Goal: Task Accomplishment & Management: Manage account settings

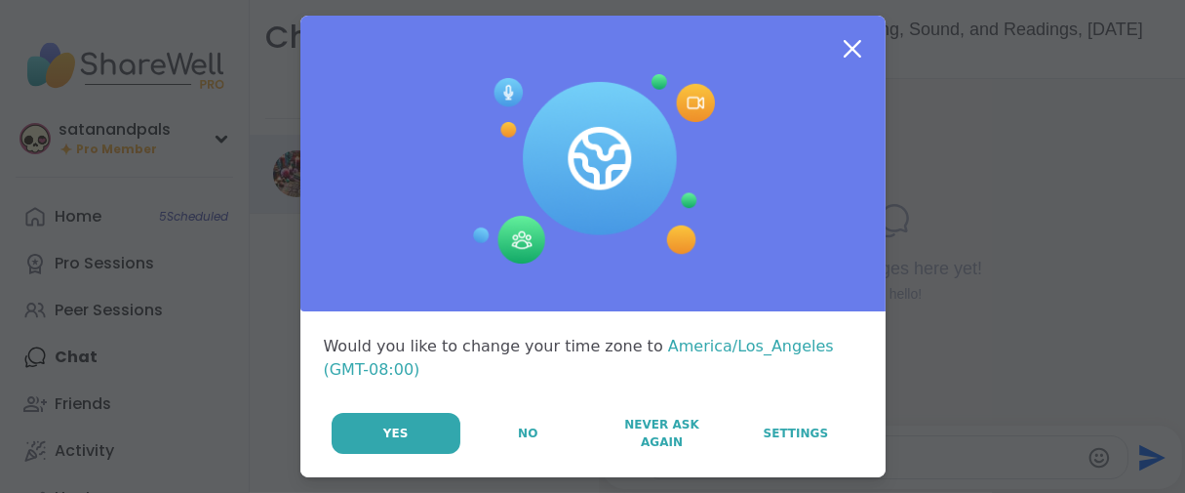
click at [479, 454] on button "No" at bounding box center [528, 433] width 132 height 41
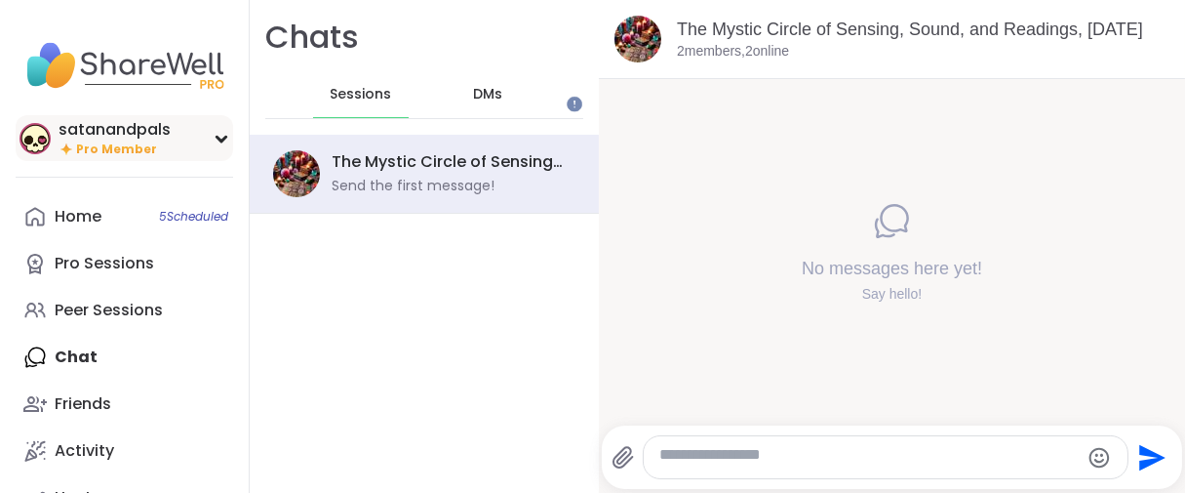
click at [92, 158] on span "Pro Member" at bounding box center [116, 149] width 81 height 17
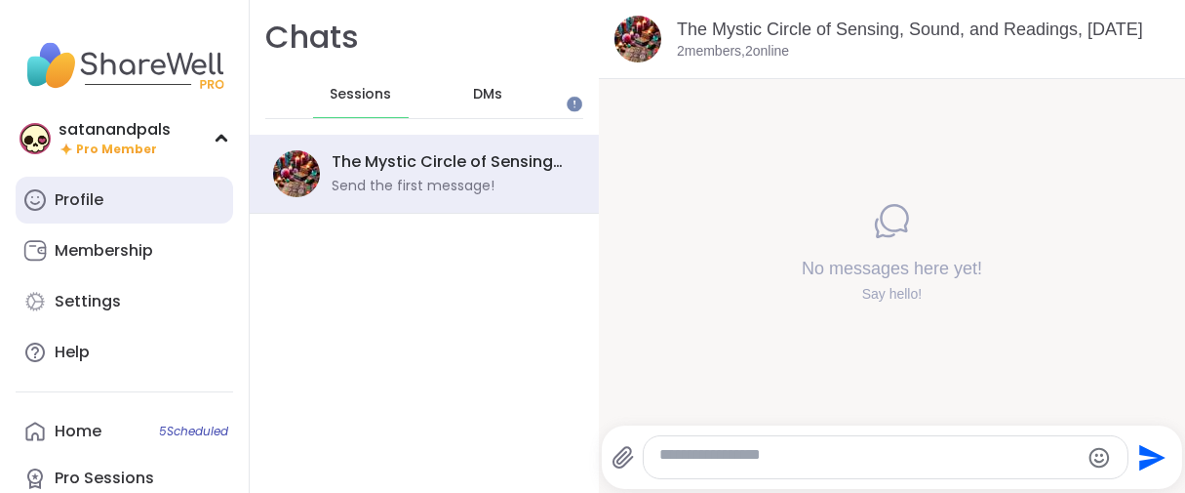
click at [101, 211] on div "Profile" at bounding box center [79, 199] width 49 height 21
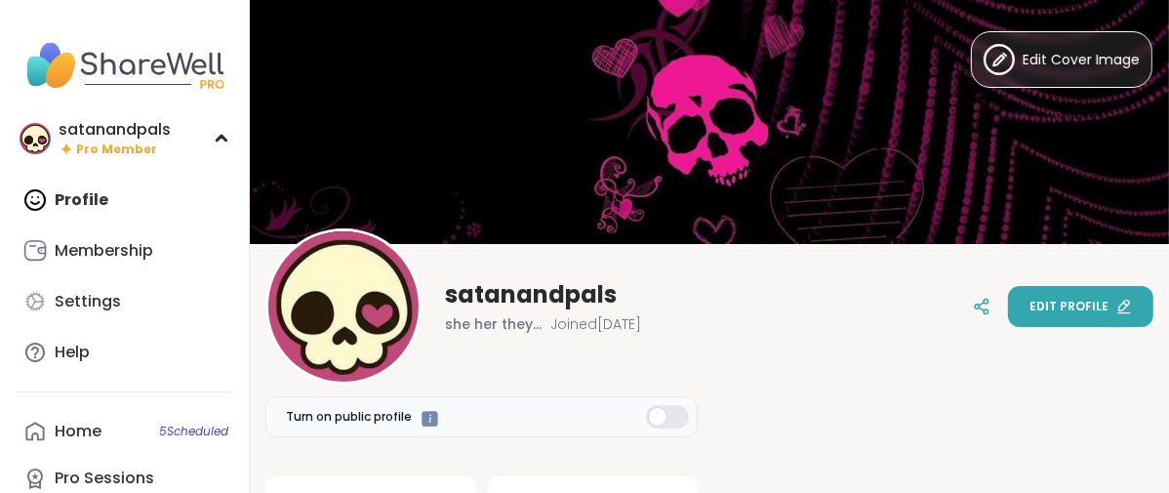
click at [1031, 304] on span "Edit profile" at bounding box center [1068, 307] width 79 height 18
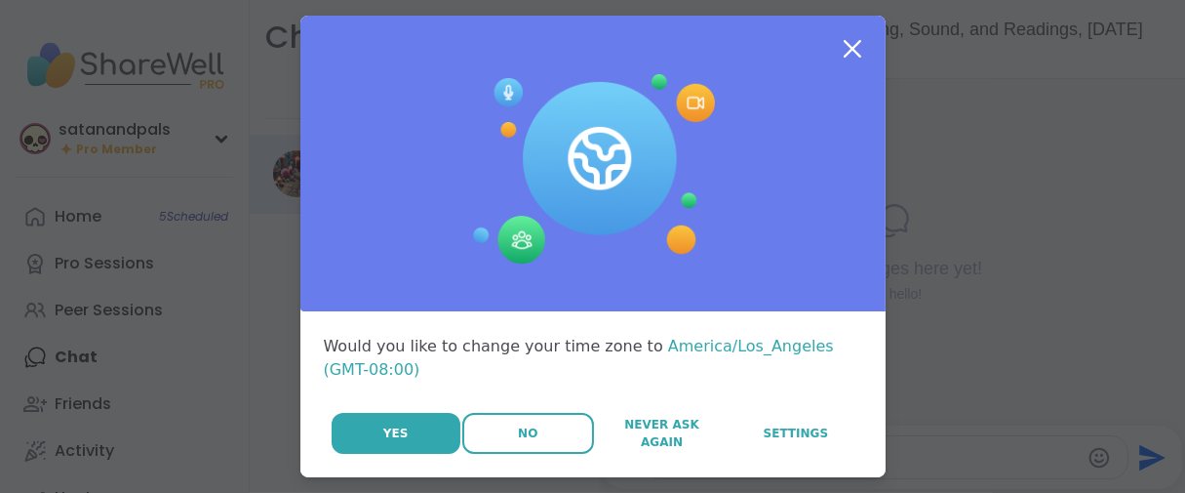
click at [483, 454] on button "No" at bounding box center [528, 433] width 132 height 41
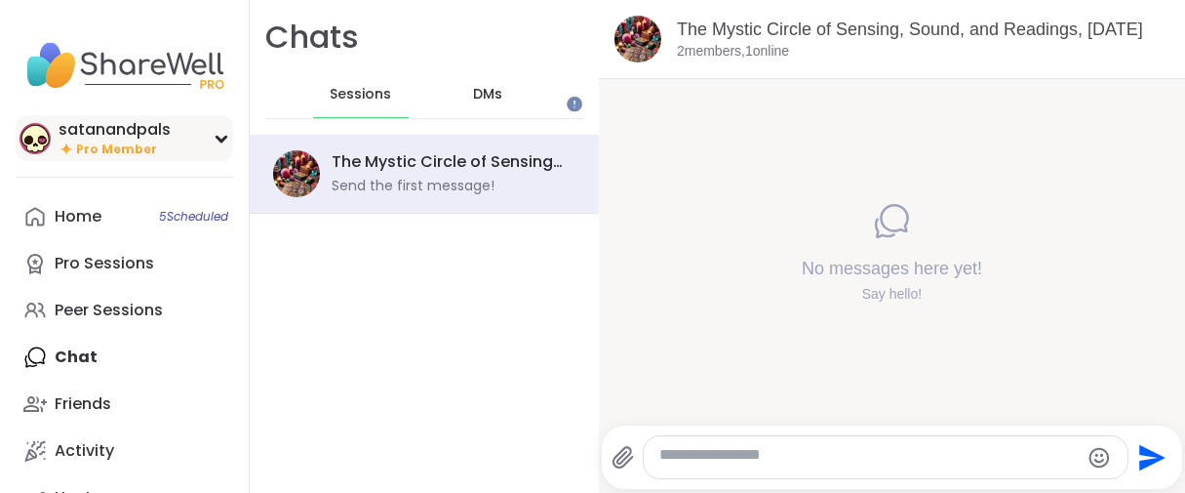
click at [91, 141] on div "satanandpals" at bounding box center [115, 129] width 112 height 21
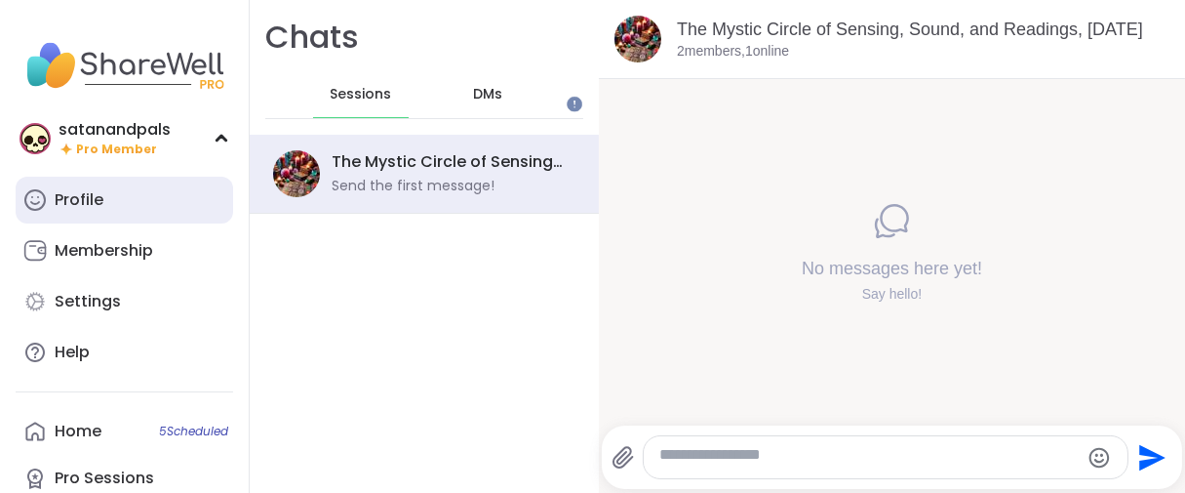
click at [96, 211] on div "Profile" at bounding box center [79, 199] width 49 height 21
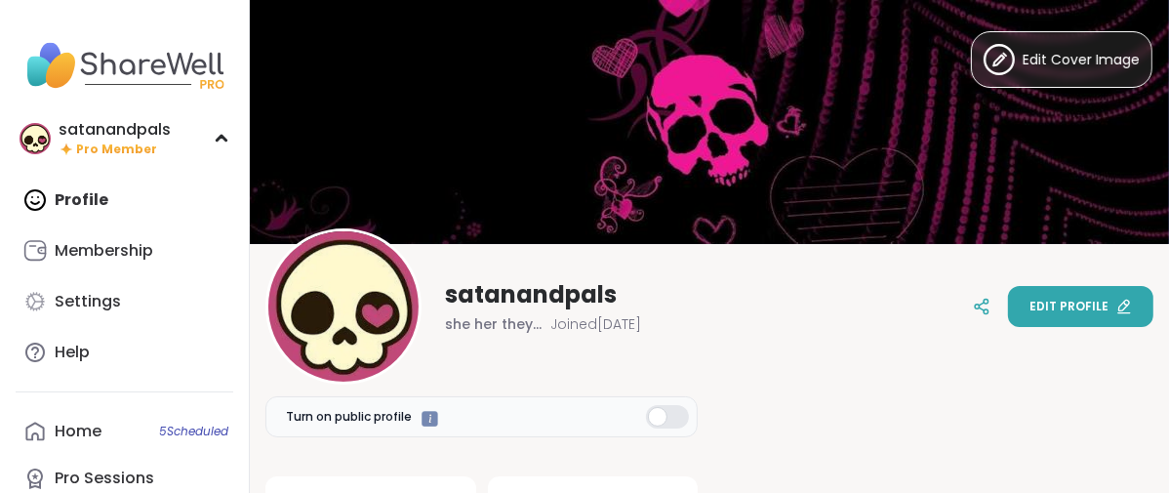
click at [1008, 295] on button "Edit profile" at bounding box center [1080, 306] width 145 height 41
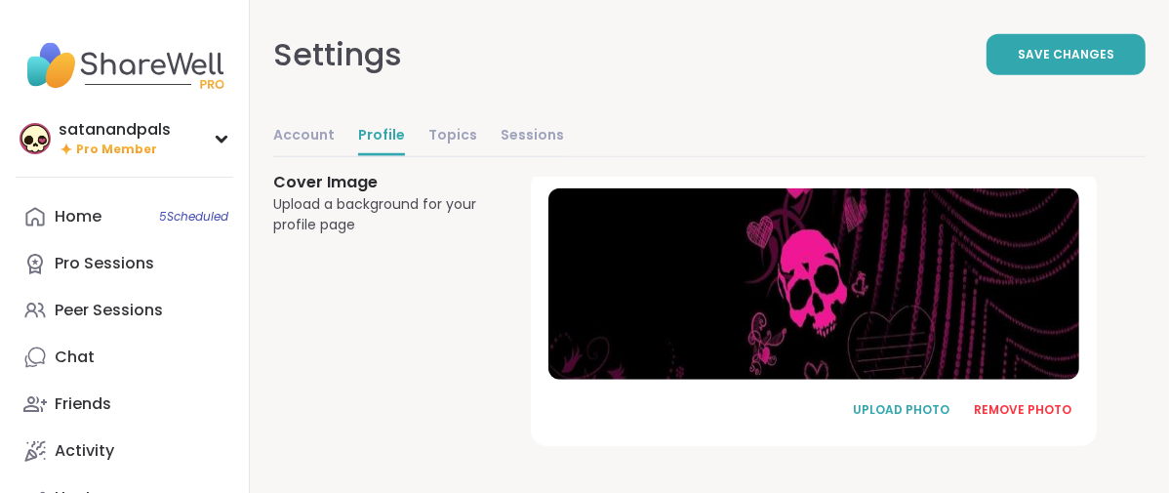
scroll to position [1550, 0]
click at [1041, 401] on div "REMOVE PHOTO" at bounding box center [1023, 410] width 98 height 18
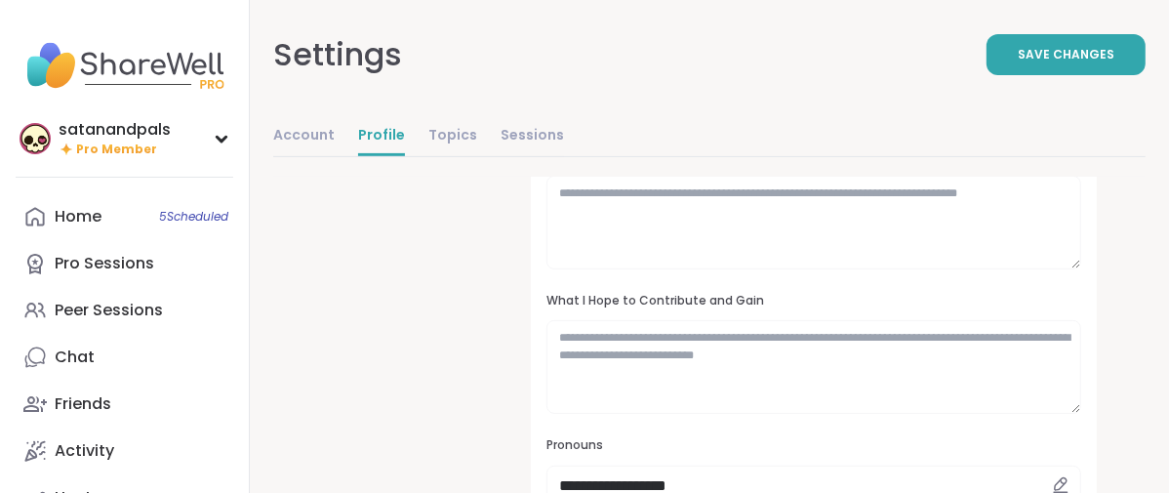
scroll to position [25, 0]
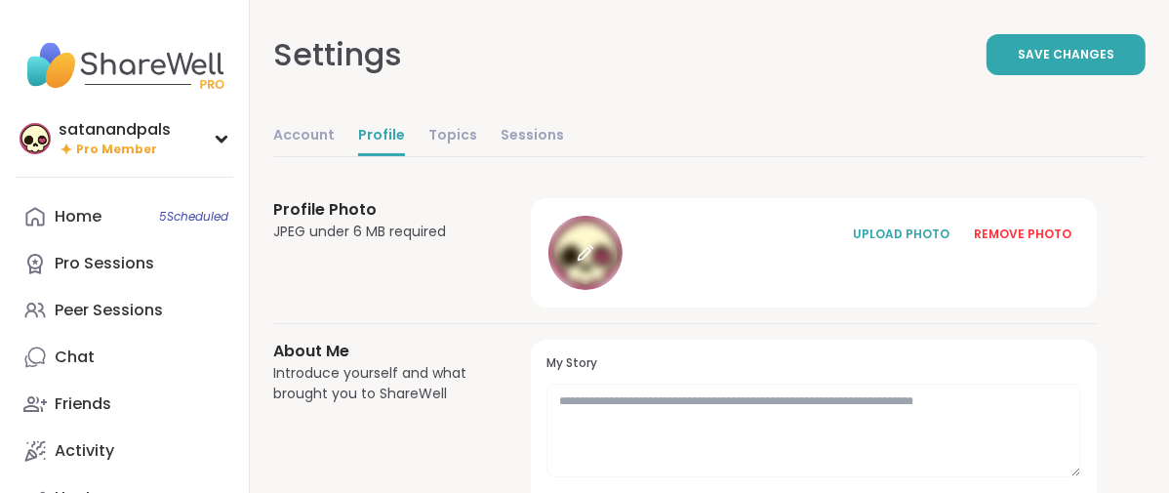
click at [594, 261] on icon at bounding box center [586, 253] width 18 height 18
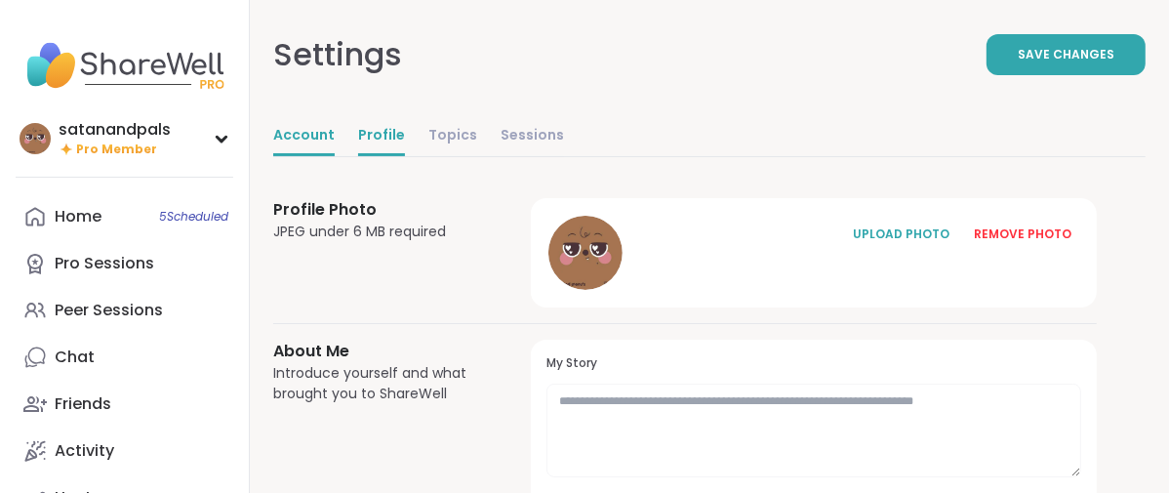
click at [335, 156] on link "Account" at bounding box center [303, 136] width 61 height 39
select select "**"
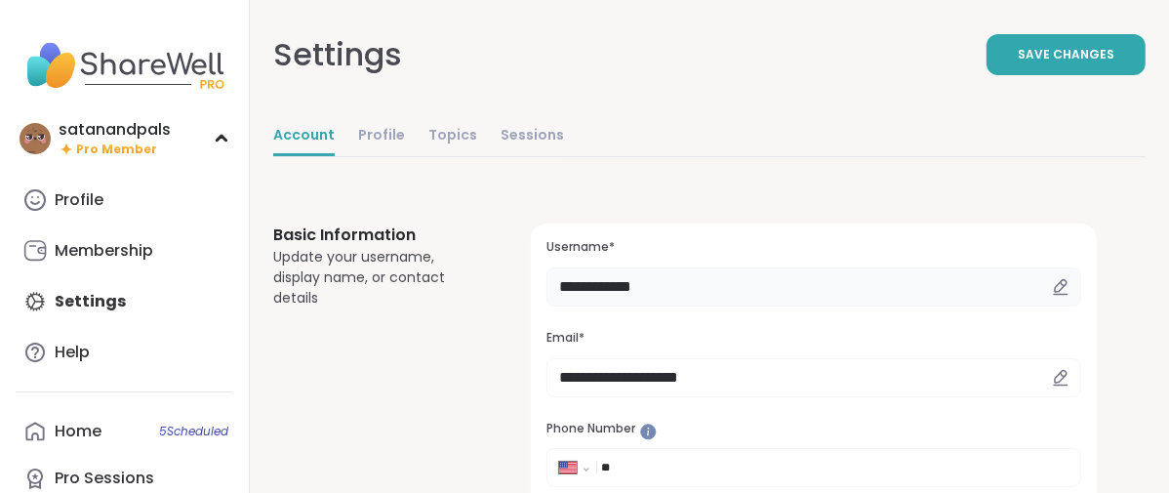
click at [815, 306] on input "**********" at bounding box center [813, 286] width 535 height 39
type input "*"
click at [1002, 75] on button "Save Changes" at bounding box center [1065, 54] width 159 height 41
click at [749, 306] on input "*******" at bounding box center [813, 286] width 535 height 39
type input "*"
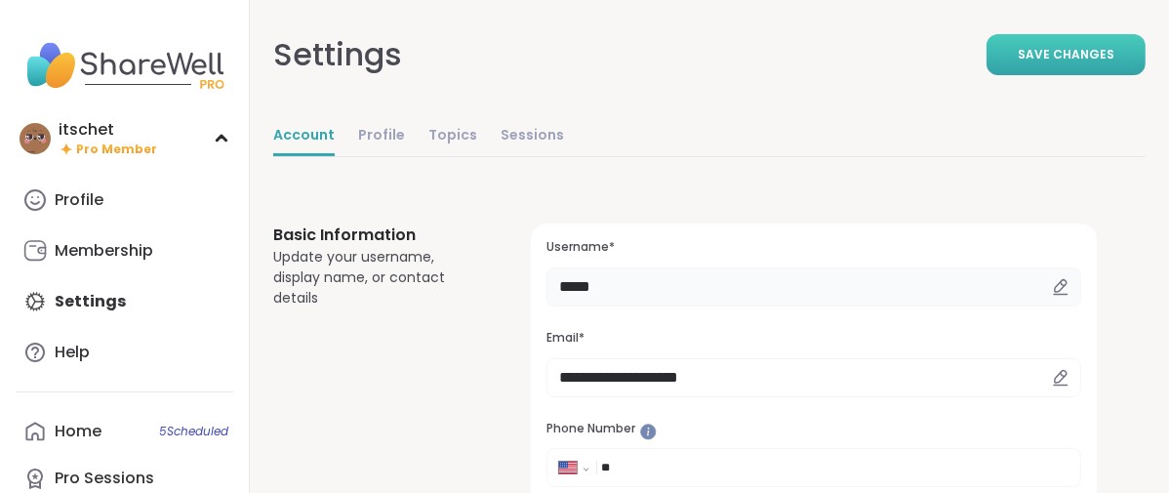
type input "*****"
click at [986, 74] on button "Save Changes" at bounding box center [1065, 54] width 159 height 41
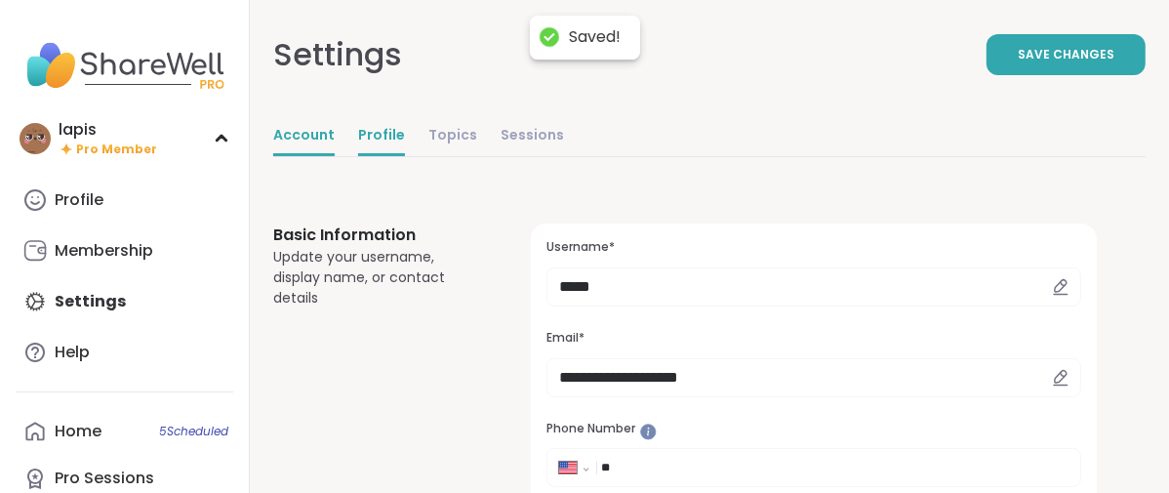
click at [405, 156] on link "Profile" at bounding box center [381, 136] width 47 height 39
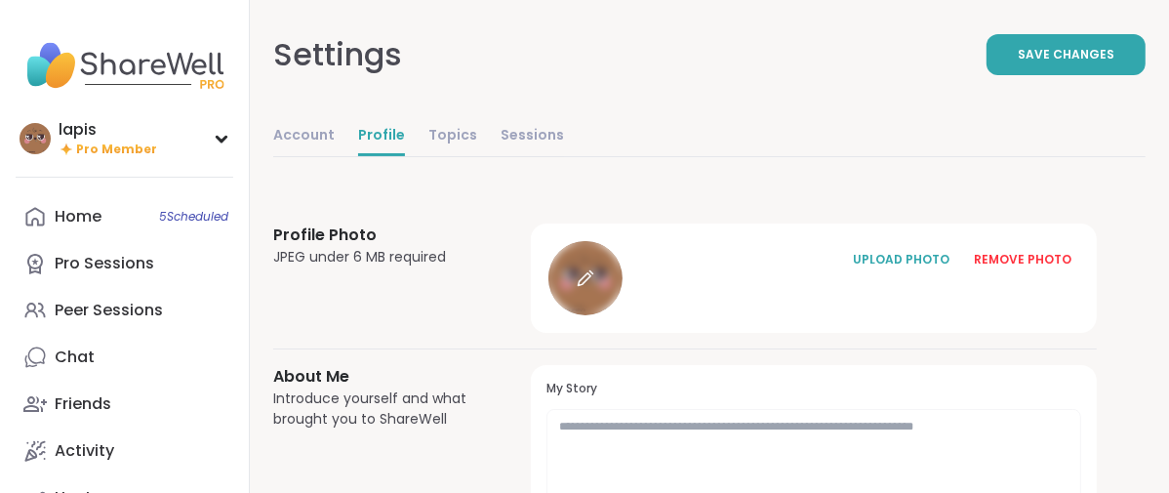
click at [594, 287] on icon at bounding box center [586, 278] width 18 height 18
